Goal: Task Accomplishment & Management: Manage account settings

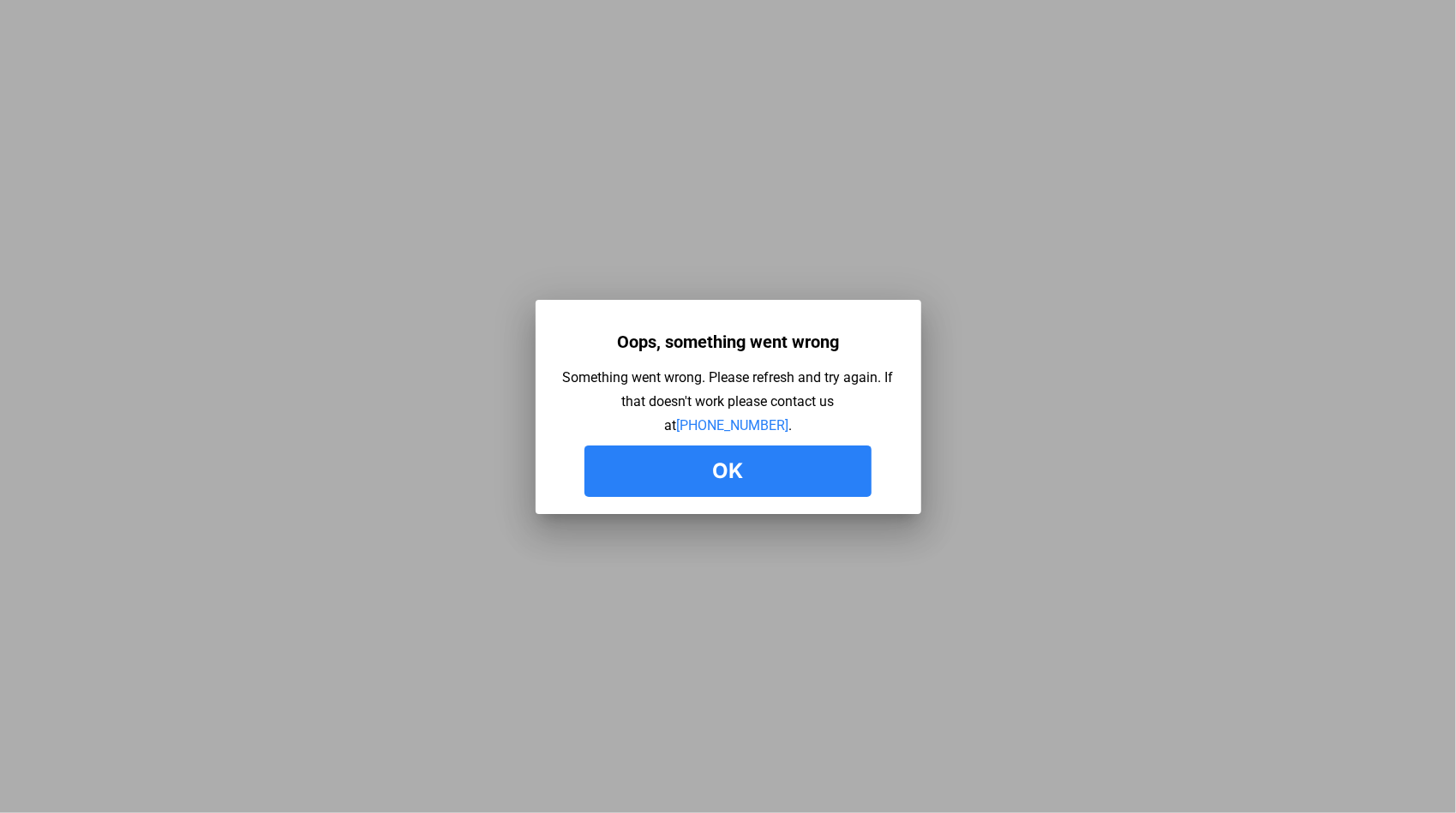
click at [709, 484] on button "Ok" at bounding box center [728, 471] width 287 height 51
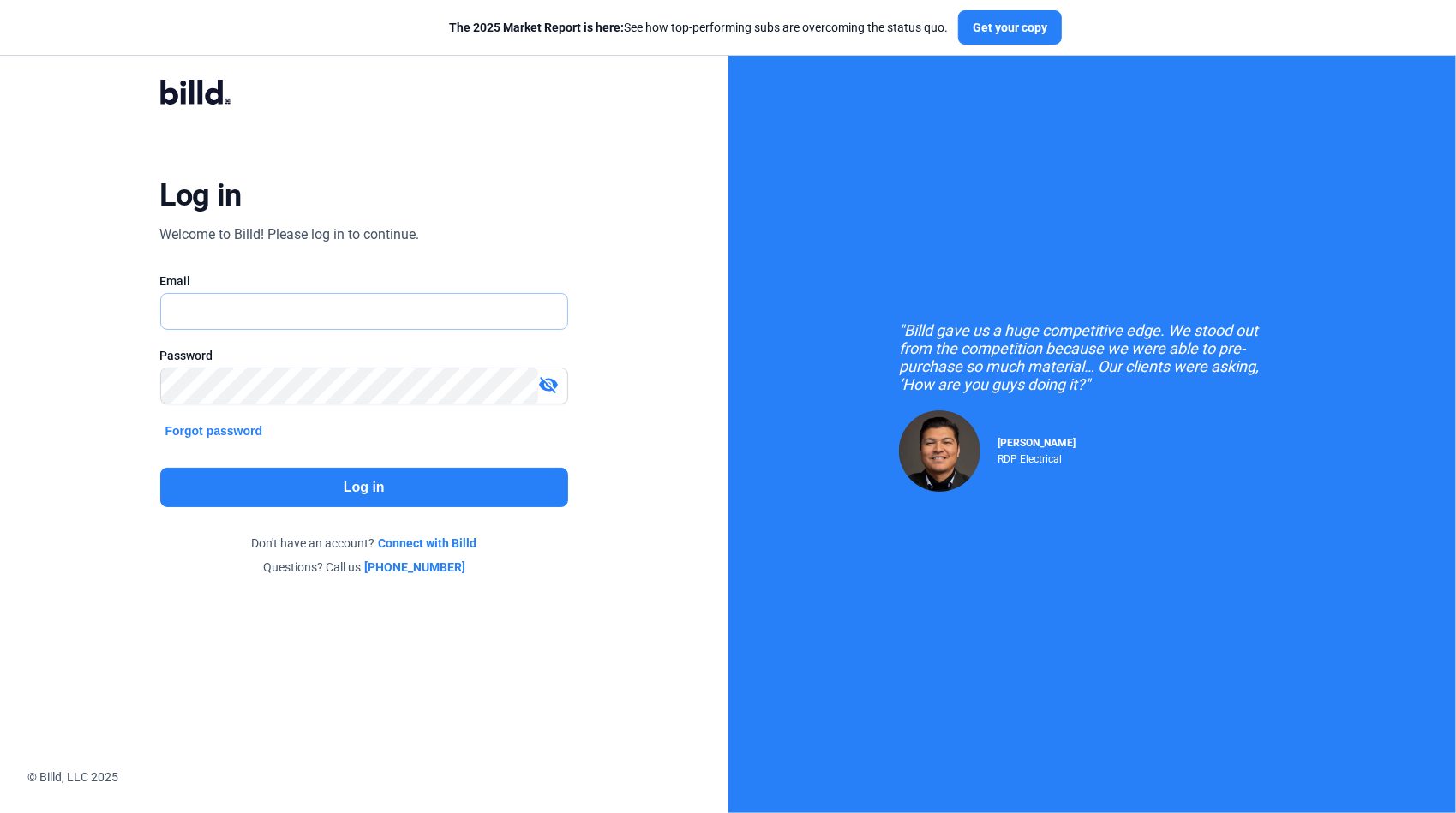
click at [321, 311] on input "text" at bounding box center [355, 312] width 389 height 35
type input "[PERSON_NAME][EMAIL_ADDRESS][DOMAIN_NAME]"
click at [36, 358] on div "Log in Welcome to Billd! Please log in to continue. Email [PERSON_NAME][EMAIL_A…" at bounding box center [364, 328] width 729 height 656
click at [343, 493] on button "Log in" at bounding box center [365, 487] width 409 height 40
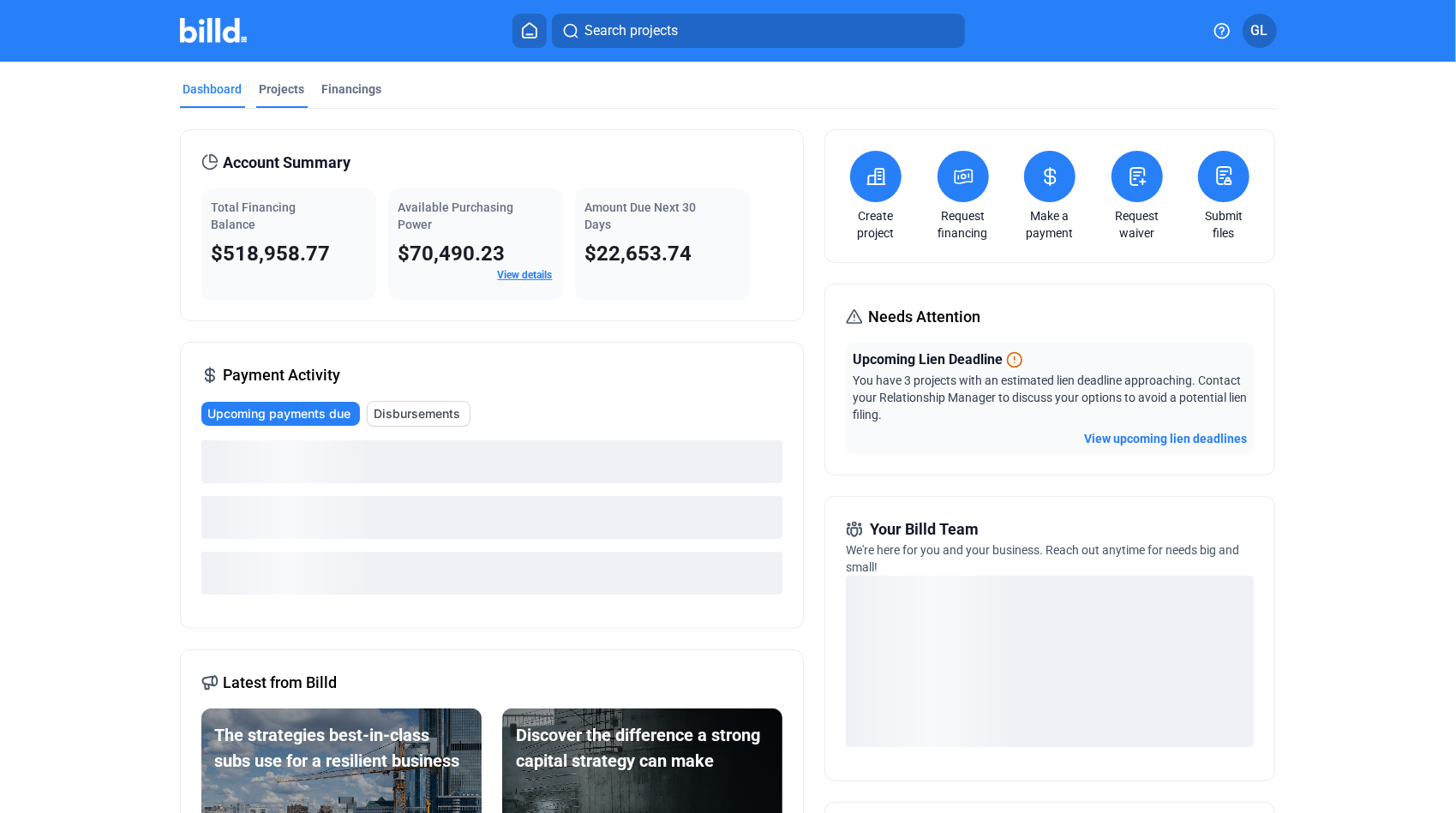
click at [271, 87] on div "Projects" at bounding box center [283, 88] width 46 height 17
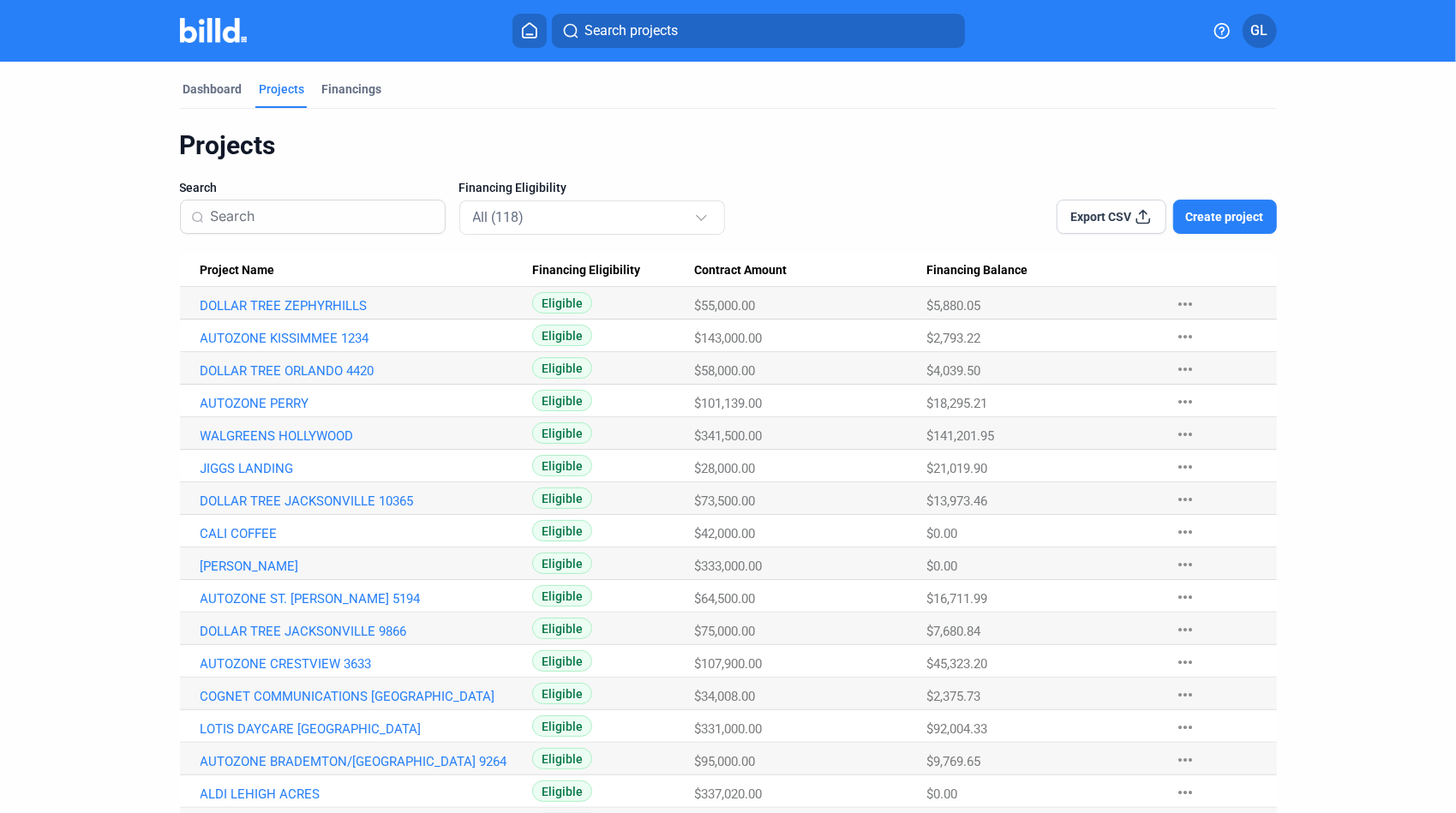
click at [263, 232] on input at bounding box center [323, 217] width 224 height 36
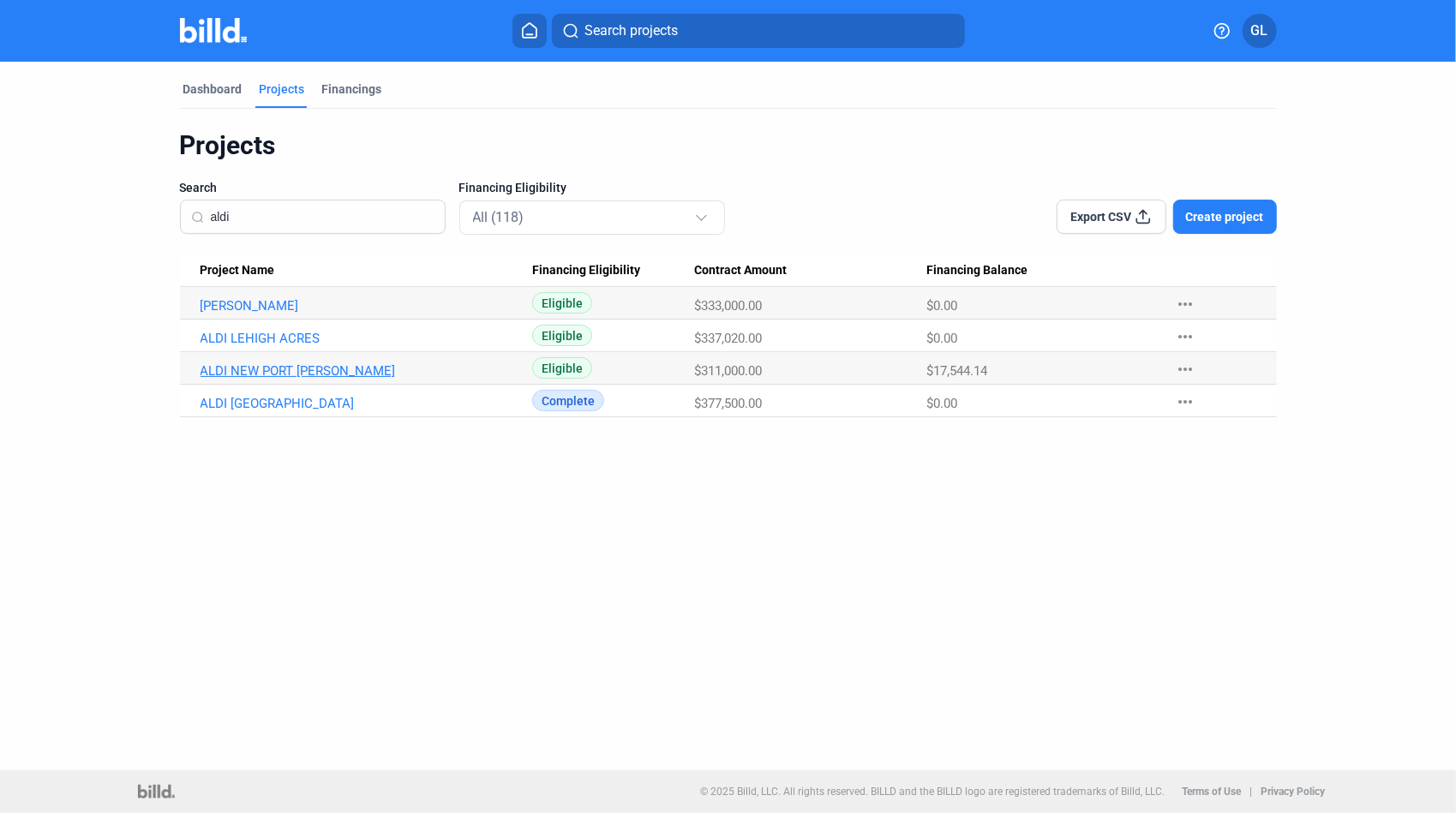
type input "aldi"
click at [307, 314] on link "ALDI NEW PORT [PERSON_NAME]" at bounding box center [367, 306] width 331 height 16
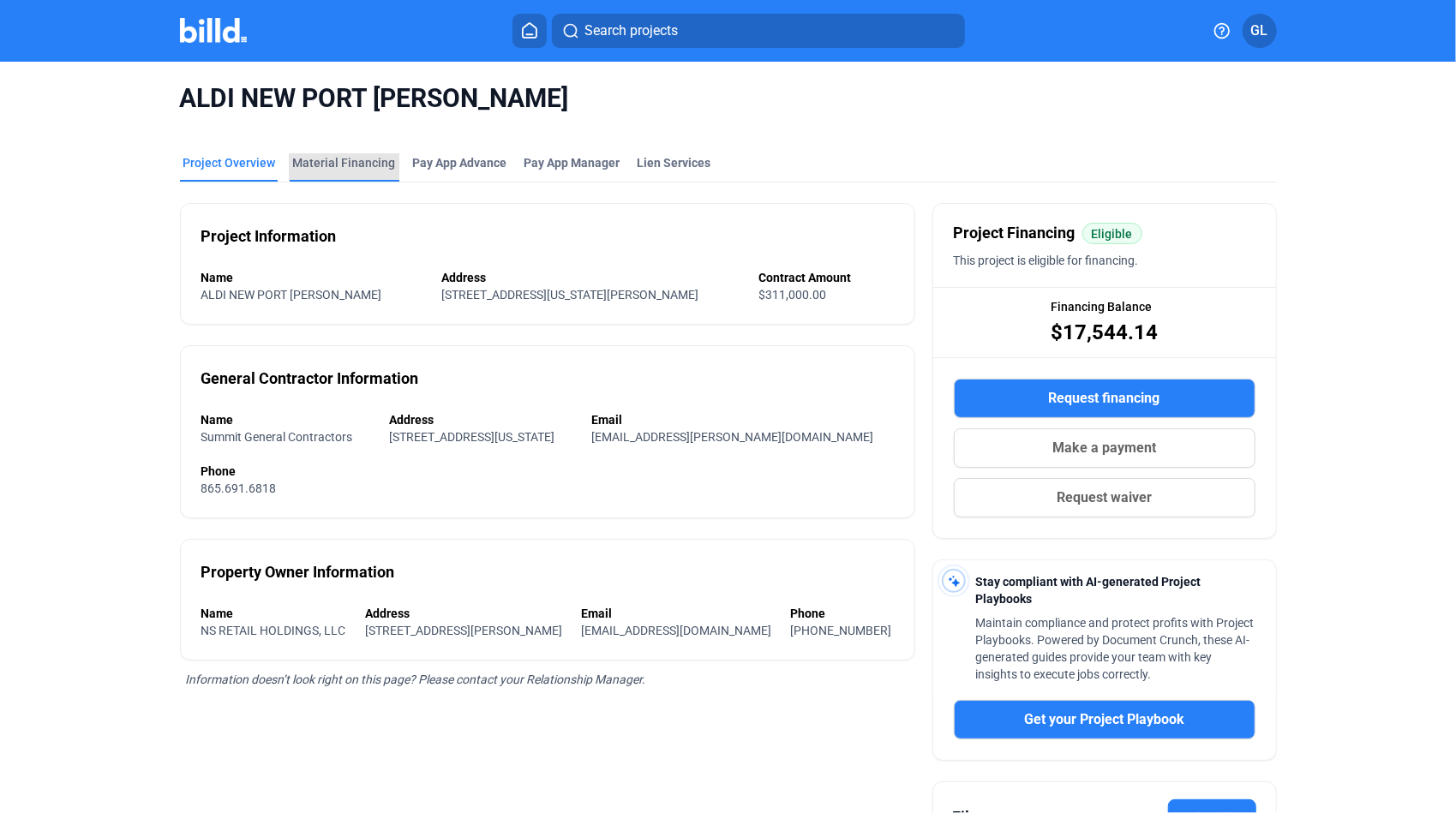
click at [342, 158] on div "Material Financing" at bounding box center [345, 162] width 103 height 17
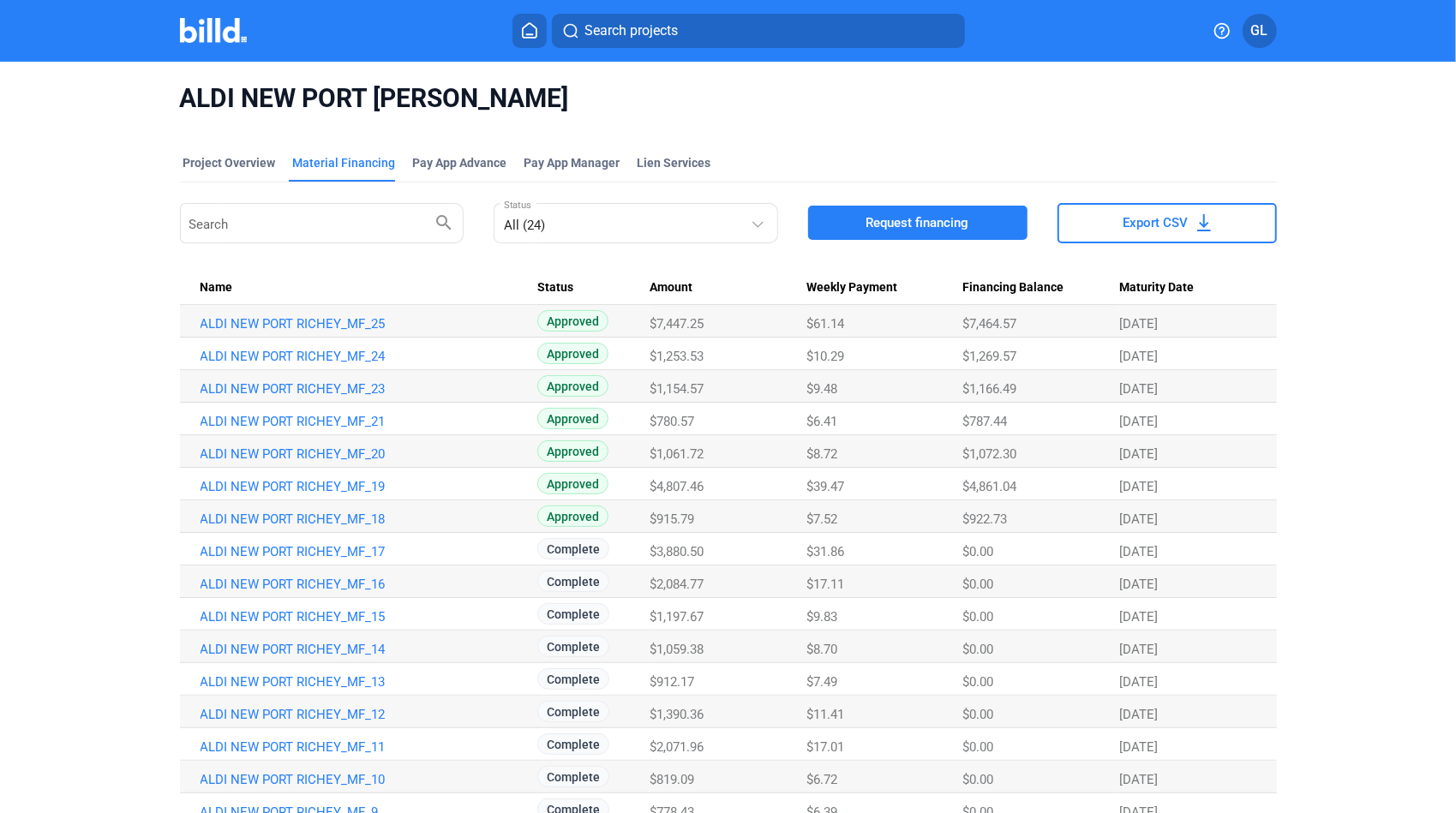
click at [628, 41] on span "Search projects" at bounding box center [631, 30] width 93 height 20
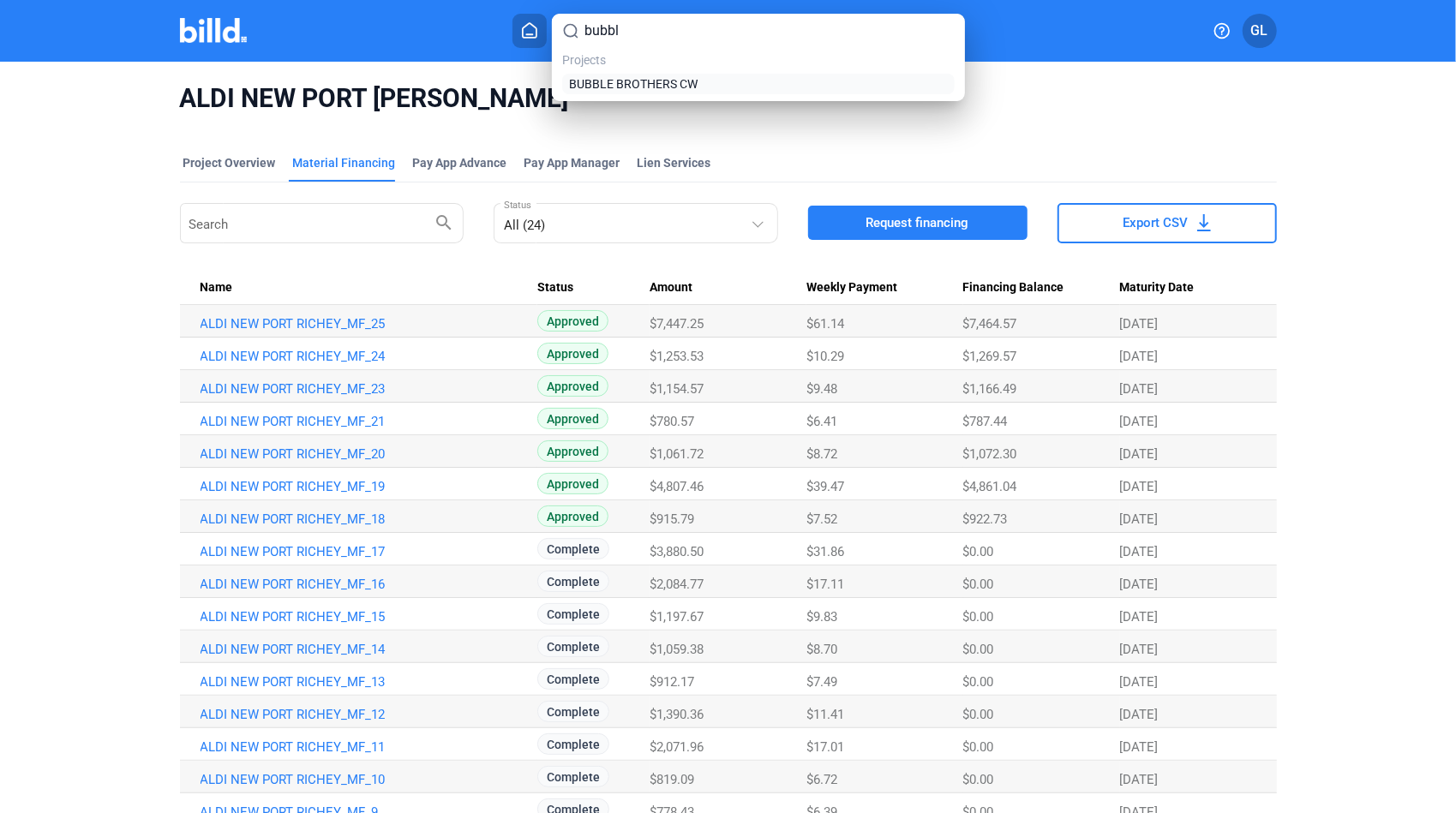
type input "bubbl"
click at [650, 84] on span "BUBBLE BROTHERS CW" at bounding box center [634, 84] width 129 height 17
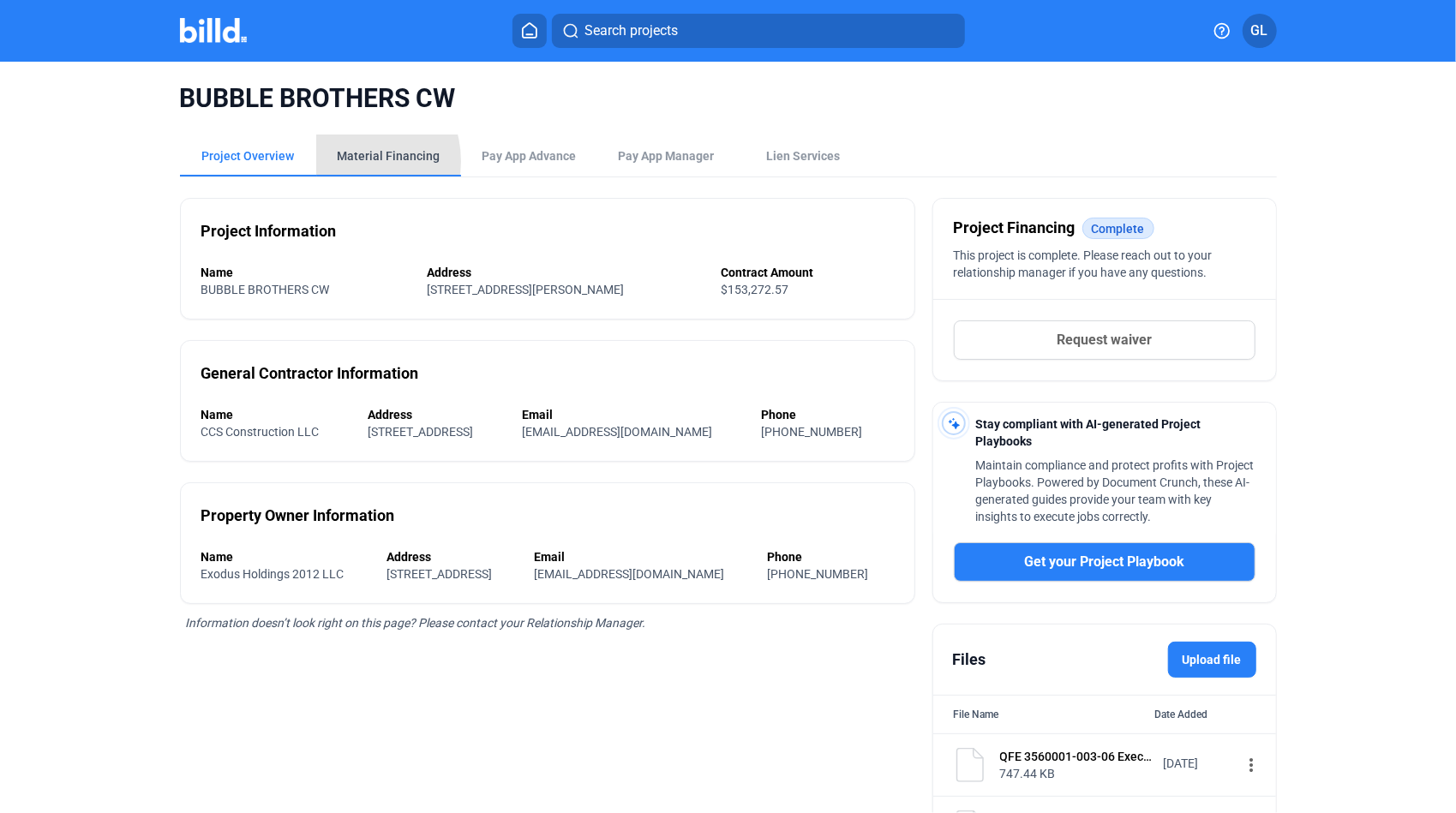
click at [343, 161] on div "Material Financing" at bounding box center [389, 155] width 103 height 17
